Goal: Task Accomplishment & Management: Manage account settings

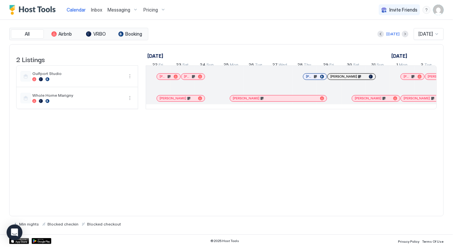
scroll to position [0, 517]
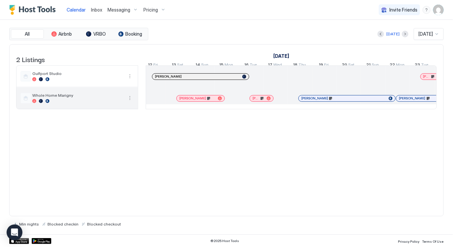
click at [118, 98] on span "Whole Home Marigny" at bounding box center [77, 95] width 91 height 5
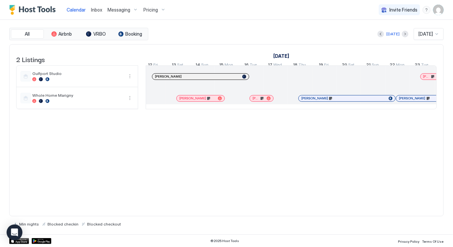
click at [81, 11] on span "Calendar" at bounding box center [76, 10] width 19 height 6
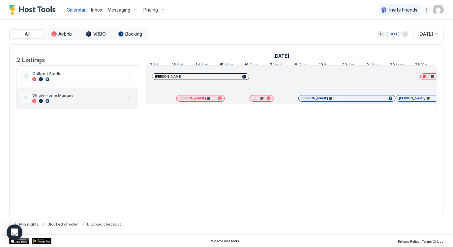
click at [40, 98] on span "Whole Home Marigny" at bounding box center [77, 95] width 91 height 5
click at [128, 101] on button "More options" at bounding box center [130, 98] width 8 height 8
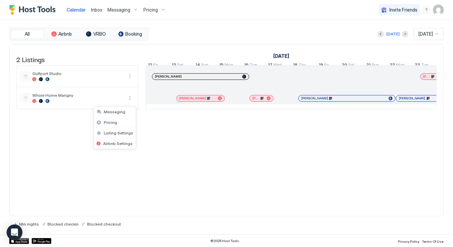
click at [130, 99] on div at bounding box center [226, 123] width 453 height 247
click at [149, 12] on span "Pricing" at bounding box center [151, 10] width 15 height 6
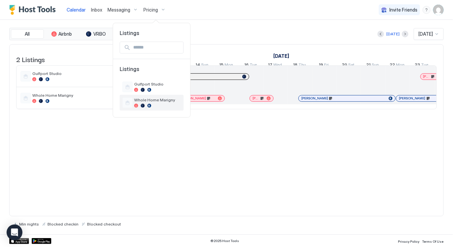
click at [146, 102] on span "Whole Home Marigny" at bounding box center [157, 99] width 47 height 5
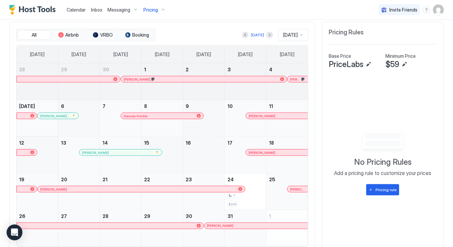
scroll to position [191, 0]
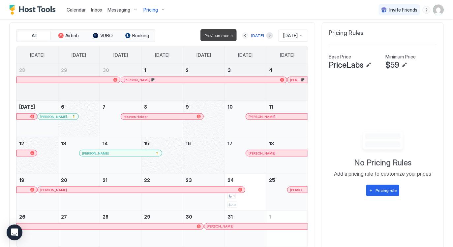
click at [244, 36] on button "Previous month" at bounding box center [245, 35] width 7 height 7
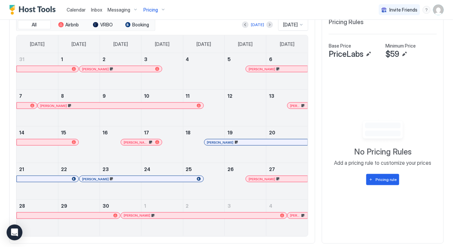
scroll to position [203, 0]
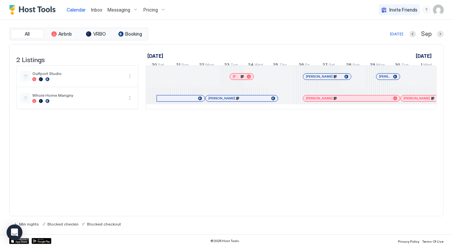
scroll to position [0, 171]
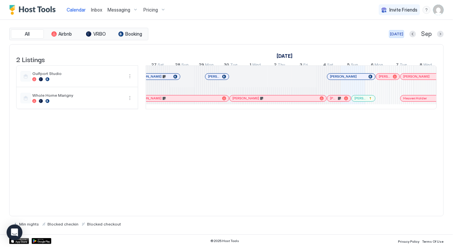
click at [392, 33] on button "[DATE]" at bounding box center [396, 34] width 15 height 8
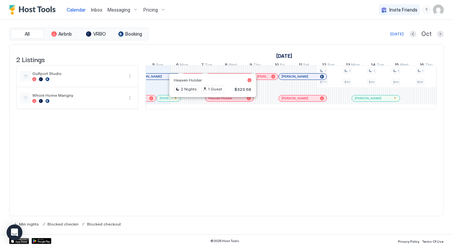
click at [154, 10] on span "Pricing" at bounding box center [151, 10] width 15 height 6
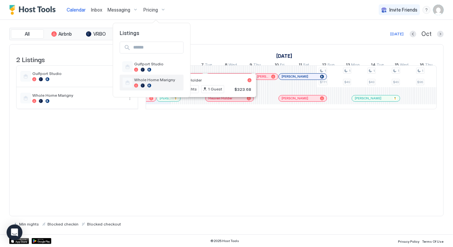
click at [150, 77] on div "Whole Home Marigny" at bounding box center [152, 83] width 64 height 16
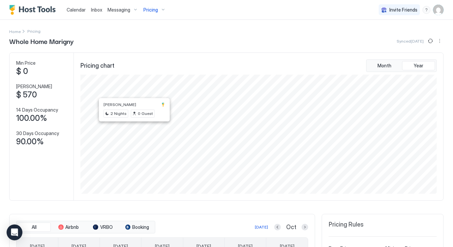
click at [152, 8] on span "Pricing" at bounding box center [151, 10] width 15 height 6
click at [154, 66] on span "Gulfport Studio" at bounding box center [157, 63] width 47 height 5
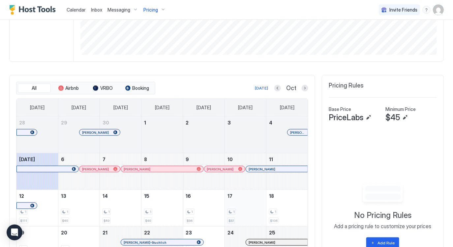
scroll to position [198, 0]
